Goal: Browse casually

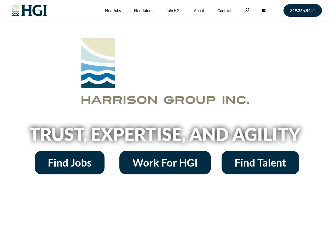
click at [165, 125] on h2 "Trust, Expertise, and Agility" at bounding box center [165, 134] width 298 height 18
click at [246, 10] on link at bounding box center [246, 10] width 5 height 5
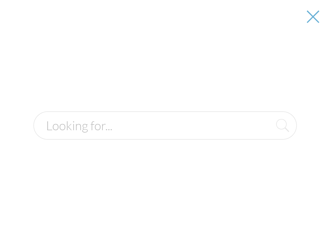
click at [165, 136] on h2 "Trust, Expertise, and Agility" at bounding box center [165, 134] width 298 height 18
